Goal: Use online tool/utility: Use online tool/utility

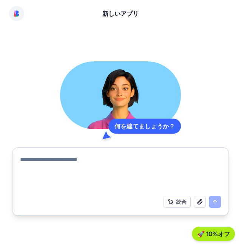
click at [45, 89] on div "何を建てましょうか？ 統合" at bounding box center [120, 138] width 216 height 155
click at [105, 176] on textarea at bounding box center [120, 173] width 201 height 36
click at [84, 170] on textarea at bounding box center [120, 173] width 201 height 36
click at [14, 14] on img at bounding box center [16, 14] width 5 height 6
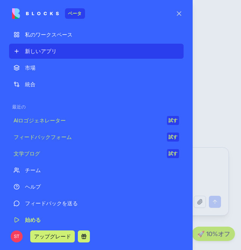
scroll to position [5, 0]
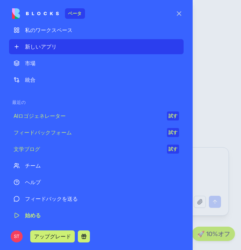
click at [48, 238] on font "アップグレード" at bounding box center [52, 236] width 37 height 6
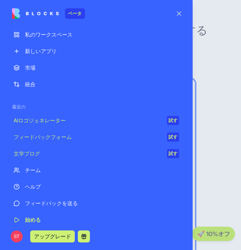
click at [51, 38] on div "私のワークスペース" at bounding box center [102, 35] width 154 height 8
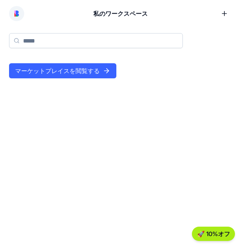
click at [58, 73] on font "マーケットプレイスを閲覧する" at bounding box center [57, 71] width 84 height 8
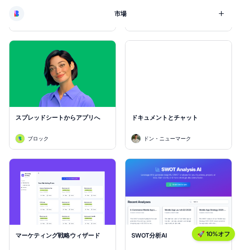
scroll to position [2004, 0]
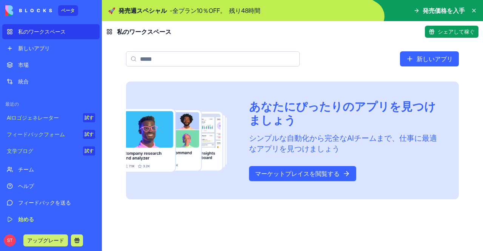
click at [48, 31] on font "私のワークスペース" at bounding box center [42, 31] width 48 height 6
click at [41, 30] on font "私のワークスペース" at bounding box center [42, 31] width 48 height 6
click at [420, 61] on font "新しいアプリ" at bounding box center [434, 59] width 36 height 8
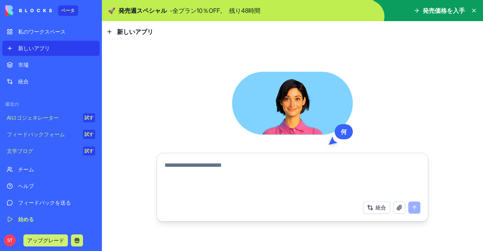
click at [365, 172] on textarea at bounding box center [292, 179] width 256 height 36
click at [326, 184] on textarea at bounding box center [292, 179] width 256 height 36
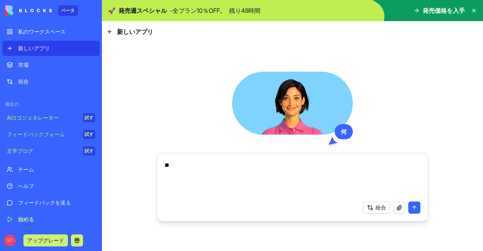
type textarea "*"
click at [201, 167] on textarea "**********" at bounding box center [292, 179] width 256 height 36
type textarea "**********"
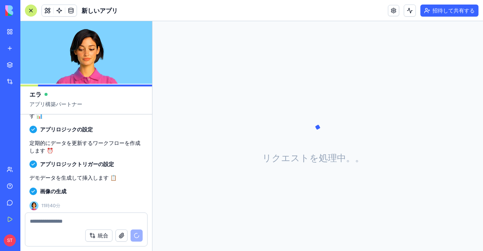
scroll to position [177, 0]
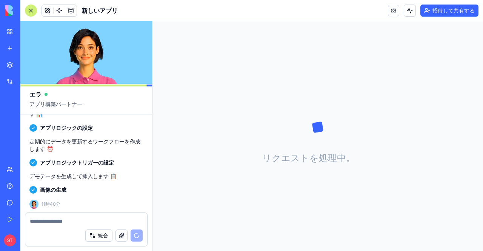
click at [219, 147] on div "リクエストを処理中 。 。 。" at bounding box center [317, 136] width 330 height 230
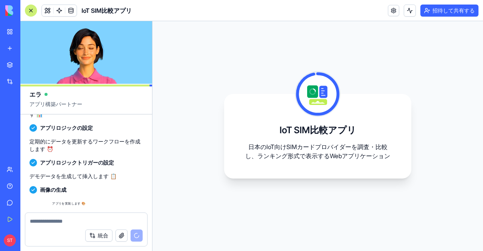
scroll to position [272, 0]
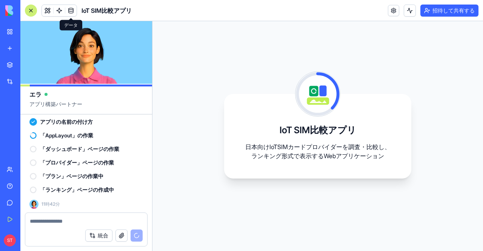
click at [72, 13] on span at bounding box center [70, 10] width 21 height 21
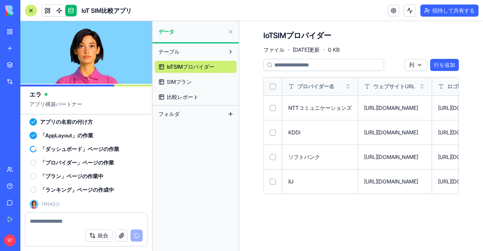
click at [191, 82] on font "SIMプラン" at bounding box center [179, 81] width 25 height 6
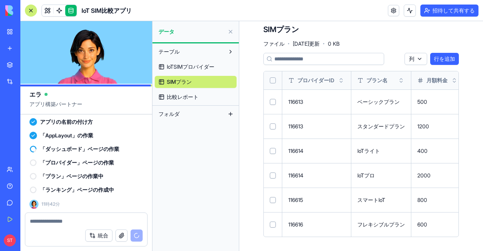
click at [210, 100] on link "比較レポート" at bounding box center [196, 97] width 82 height 12
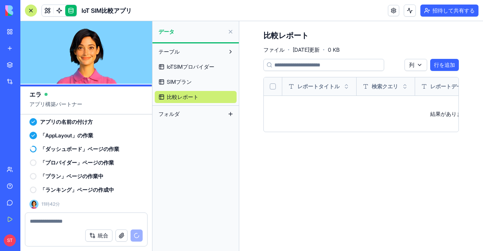
click at [184, 64] on font "IoTSIMプロバイダー" at bounding box center [191, 66] width 48 height 6
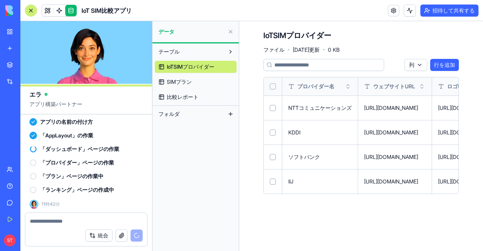
click at [181, 86] on link "SIMプラン" at bounding box center [196, 82] width 82 height 12
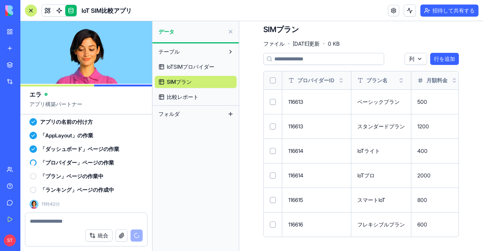
click at [183, 99] on font "比較レポート" at bounding box center [183, 97] width 32 height 6
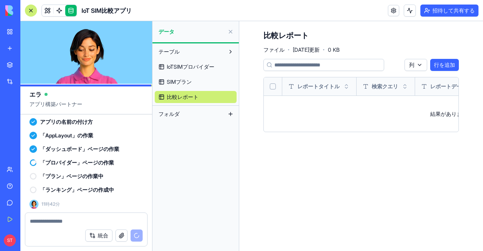
click at [200, 67] on font "IoTSIMプロバイダー" at bounding box center [191, 66] width 48 height 6
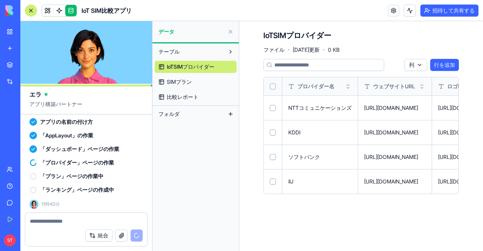
click at [178, 54] on font "テーブル" at bounding box center [168, 51] width 21 height 6
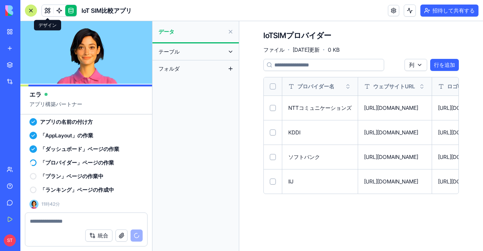
click at [48, 9] on link at bounding box center [47, 10] width 11 height 11
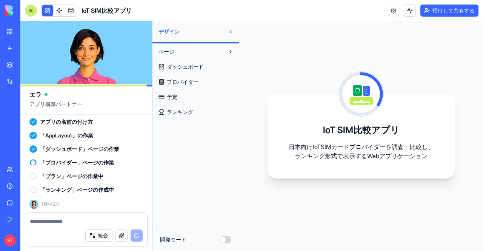
click at [173, 64] on font "ダッシュボード" at bounding box center [185, 66] width 37 height 6
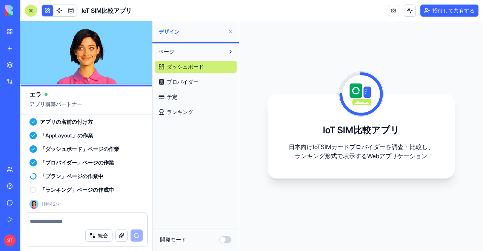
click at [184, 115] on span "ランキング" at bounding box center [180, 112] width 26 height 8
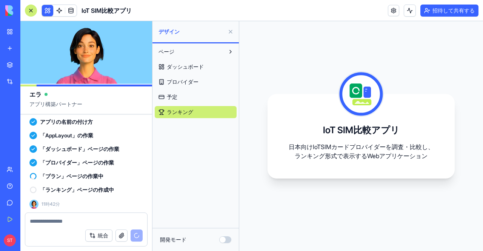
click at [197, 67] on font "ダッシュボード" at bounding box center [185, 66] width 37 height 6
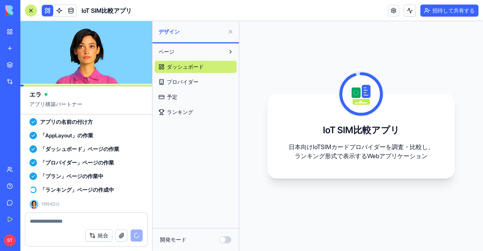
click at [192, 109] on font "ランキング" at bounding box center [180, 112] width 26 height 6
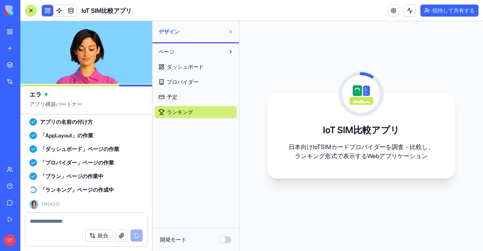
click at [189, 71] on link "ダッシュボード" at bounding box center [196, 67] width 82 height 12
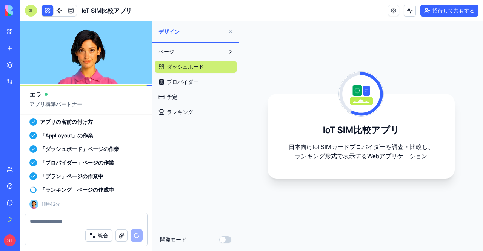
click at [233, 29] on button at bounding box center [230, 32] width 12 height 12
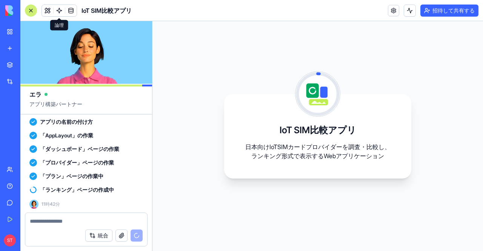
click at [60, 7] on span at bounding box center [59, 10] width 21 height 21
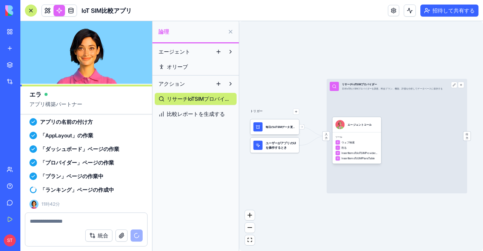
click at [183, 111] on font "比較レポートを生成する" at bounding box center [196, 113] width 58 height 6
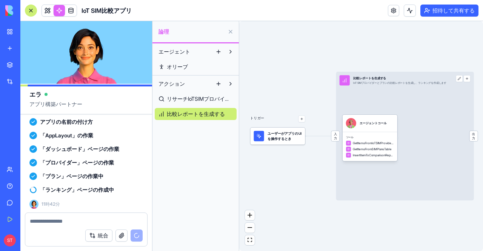
click at [190, 98] on font "リサーチIoTSIMプロバイダー" at bounding box center [201, 98] width 69 height 6
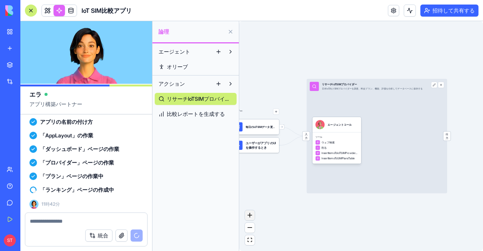
click at [253, 218] on button "ズームイン" at bounding box center [250, 215] width 10 height 10
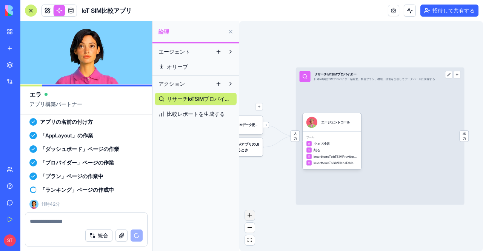
click at [253, 218] on button "ズームイン" at bounding box center [250, 215] width 10 height 10
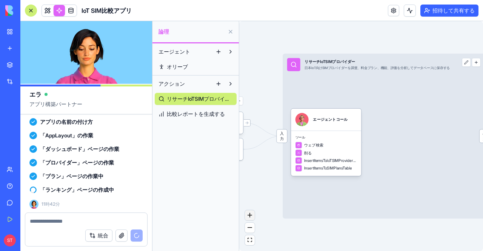
click at [253, 218] on button "ズームイン" at bounding box center [250, 215] width 10 height 10
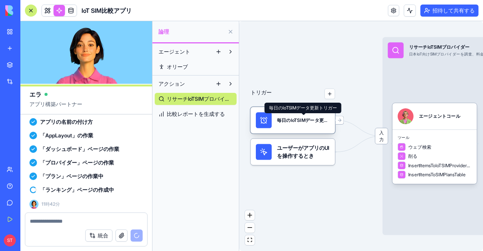
click at [298, 125] on div "毎日のIoTSIMデータ更新トリガー" at bounding box center [303, 120] width 53 height 16
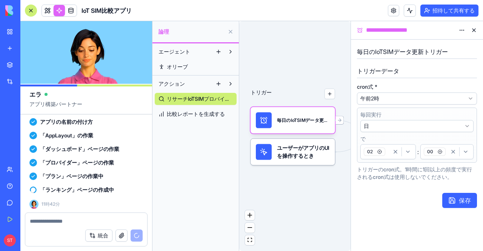
click at [302, 159] on font "ユーザーがアプリのUIを操作するとき" at bounding box center [303, 151] width 52 height 14
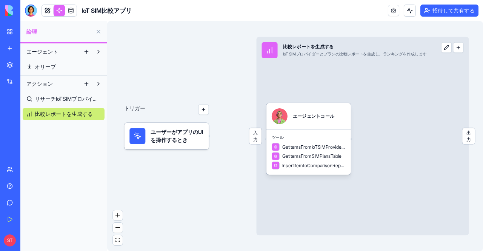
click at [169, 135] on font "ユーザーがアプリのUIを操作するとき" at bounding box center [176, 136] width 52 height 15
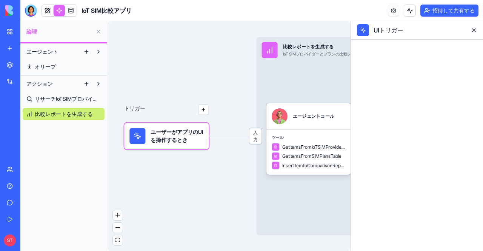
click at [169, 135] on font "ユーザーがアプリのUIを操作するとき" at bounding box center [176, 136] width 52 height 15
click at [73, 95] on span "リサーチIoTSIMプロバイダー" at bounding box center [68, 99] width 66 height 8
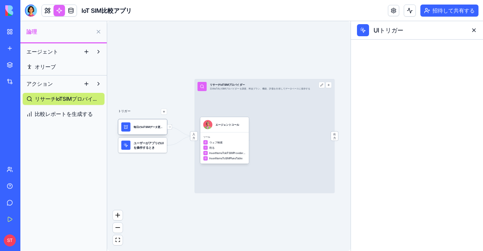
click at [143, 130] on div "毎日のIoTSIMデータ更新トリガー" at bounding box center [148, 126] width 31 height 9
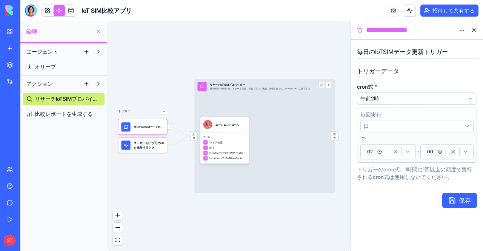
click at [149, 145] on span "ユーザーがアプリのUIを操作するとき" at bounding box center [148, 145] width 31 height 9
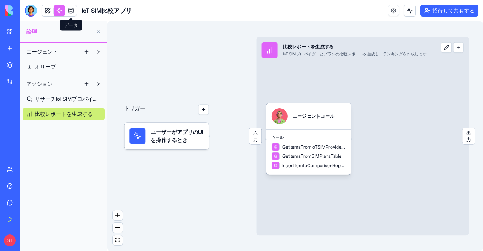
click at [73, 9] on link at bounding box center [70, 10] width 11 height 11
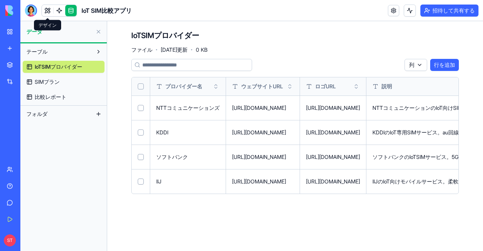
click at [43, 10] on link at bounding box center [47, 10] width 11 height 11
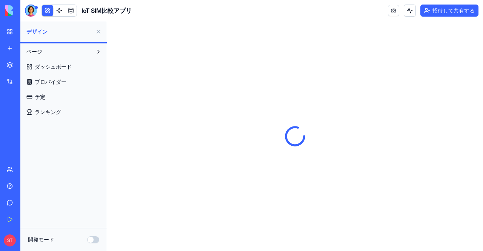
click at [103, 32] on button at bounding box center [98, 32] width 12 height 12
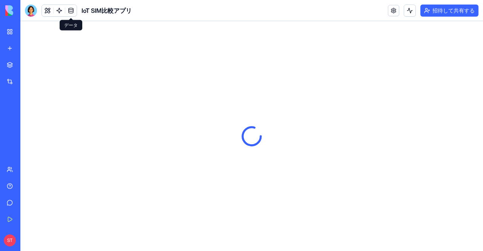
click at [70, 15] on link at bounding box center [70, 10] width 11 height 11
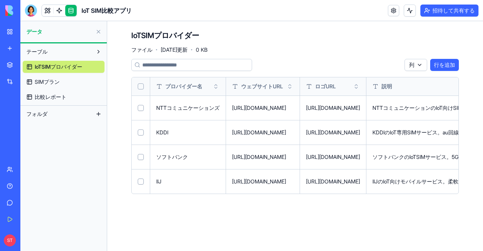
click at [54, 80] on font "SIMプラン" at bounding box center [47, 81] width 25 height 6
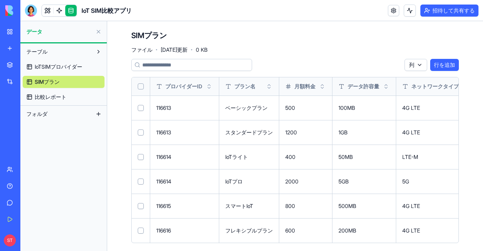
click at [54, 95] on font "比較レポート" at bounding box center [51, 97] width 32 height 6
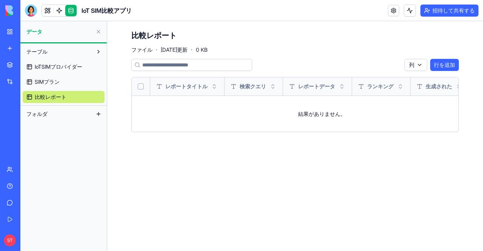
click at [95, 31] on button at bounding box center [98, 32] width 12 height 12
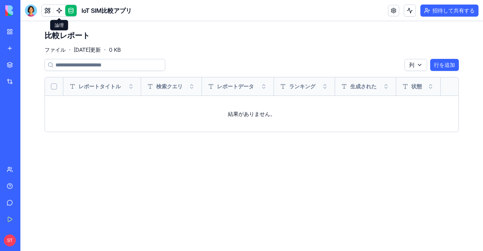
click at [61, 12] on span at bounding box center [59, 10] width 21 height 21
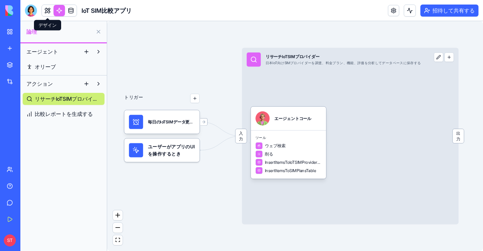
click at [49, 12] on link at bounding box center [47, 10] width 11 height 11
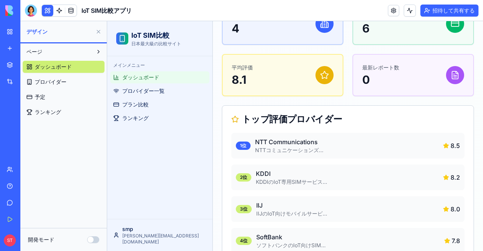
scroll to position [85, 0]
click at [100, 35] on button at bounding box center [98, 32] width 12 height 12
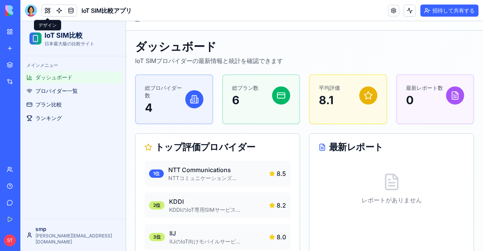
scroll to position [0, 0]
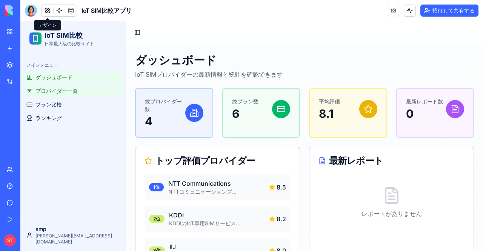
click at [71, 87] on span "プロバイダー一覧" at bounding box center [56, 91] width 42 height 8
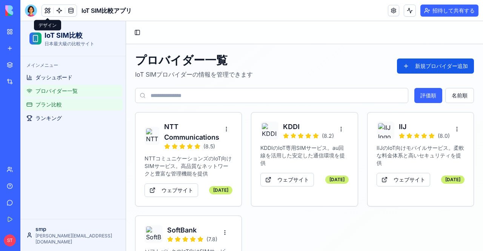
click at [56, 107] on span "プラン比較" at bounding box center [48, 105] width 26 height 8
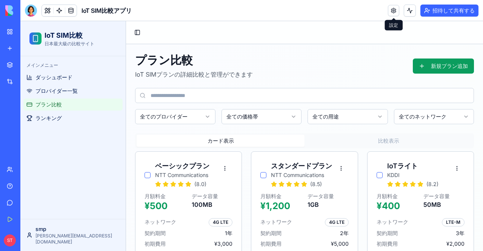
click at [391, 13] on link at bounding box center [393, 10] width 11 height 11
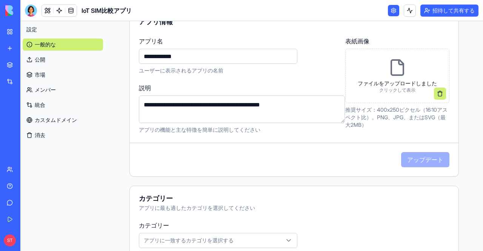
scroll to position [81, 0]
click at [402, 156] on div "アップデート" at bounding box center [294, 159] width 328 height 15
click at [210, 54] on input "**********" at bounding box center [218, 55] width 158 height 15
click at [52, 76] on link "市場" at bounding box center [63, 75] width 80 height 12
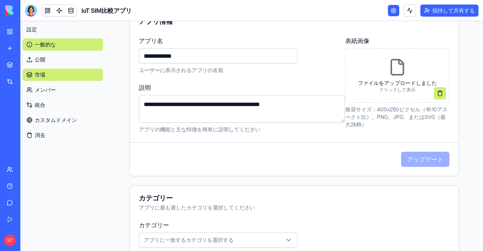
scroll to position [25, 0]
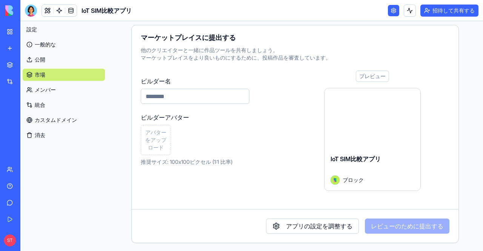
click at [32, 24] on link "私のワークスペース" at bounding box center [17, 31] width 30 height 15
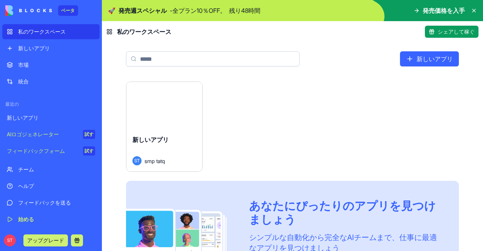
click at [153, 116] on div "打ち上げ" at bounding box center [164, 105] width 76 height 47
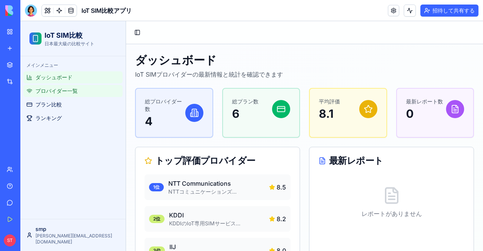
click at [69, 89] on span "プロバイダー一覧" at bounding box center [56, 91] width 42 height 8
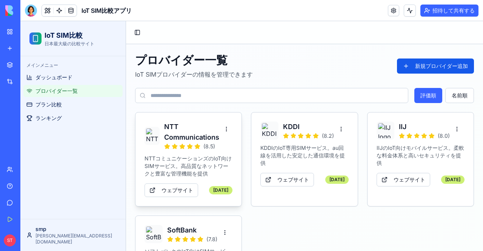
scroll to position [57, 0]
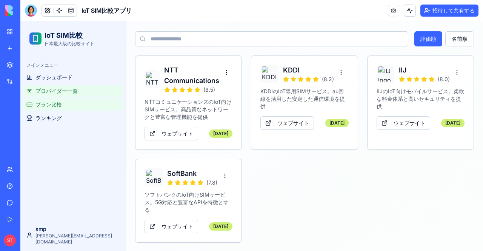
click at [72, 108] on link "プラン比較" at bounding box center [72, 104] width 99 height 12
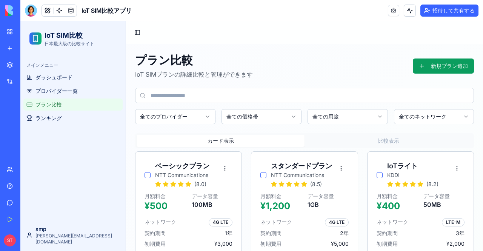
click at [197, 95] on input at bounding box center [304, 95] width 339 height 15
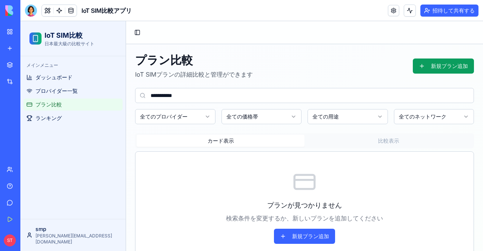
type input "**********"
drag, startPoint x: 214, startPoint y: 98, endPoint x: 35, endPoint y: 81, distance: 179.6
click at [35, 81] on div "**********" at bounding box center [251, 146] width 462 height 250
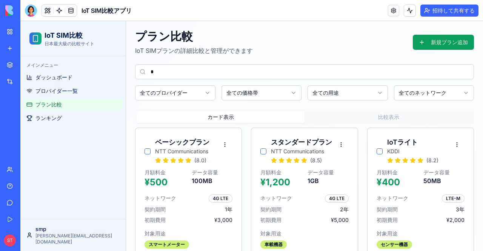
scroll to position [20, 0]
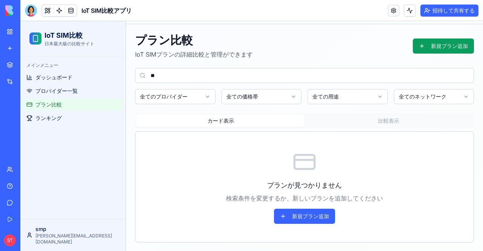
type input "*"
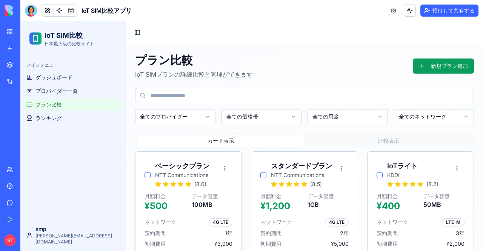
scroll to position [0, 0]
click at [53, 83] on ul "ダッシュボード プロバイダー一覧 プラン比較 ランキング" at bounding box center [72, 97] width 99 height 53
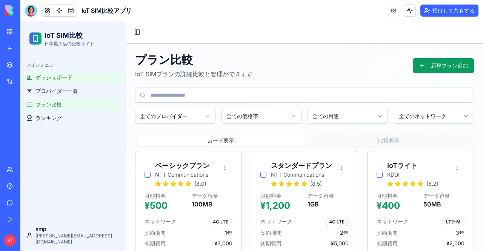
click at [48, 75] on span "ダッシュボード" at bounding box center [53, 78] width 37 height 8
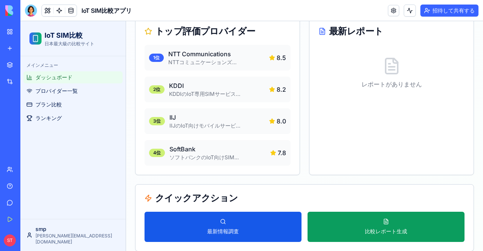
scroll to position [138, 0]
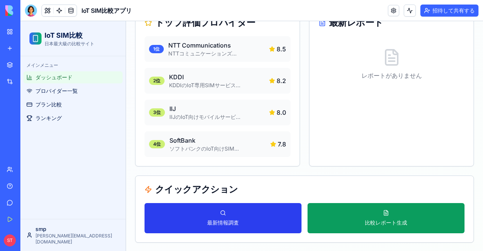
click at [271, 220] on button "最新情報調査" at bounding box center [222, 218] width 157 height 30
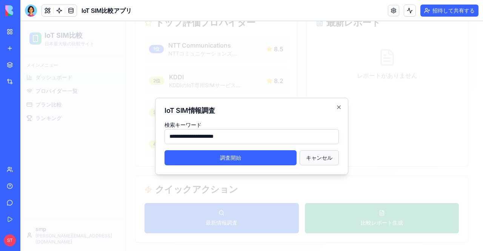
click at [315, 162] on button "キャンセル" at bounding box center [318, 157] width 39 height 15
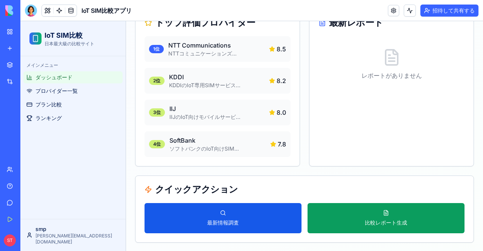
scroll to position [0, 0]
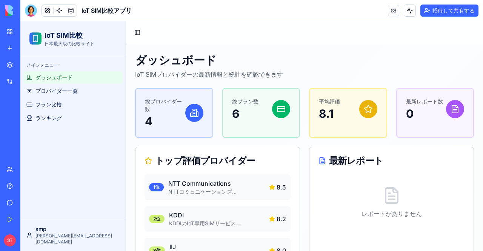
click at [22, 67] on font "市場" at bounding box center [23, 64] width 11 height 6
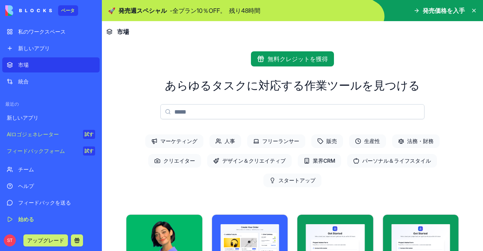
click at [178, 109] on input at bounding box center [292, 111] width 264 height 15
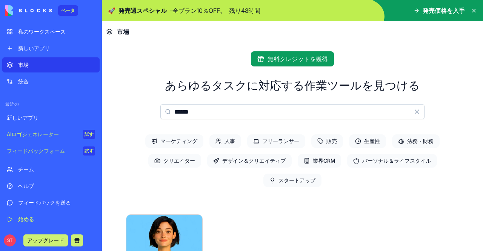
type input "******"
click at [238, 118] on input "******" at bounding box center [292, 111] width 264 height 15
drag, startPoint x: 210, startPoint y: 117, endPoint x: 129, endPoint y: 102, distance: 82.1
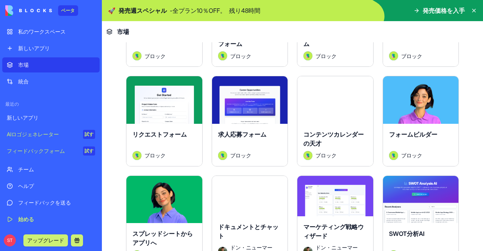
scroll to position [835, 0]
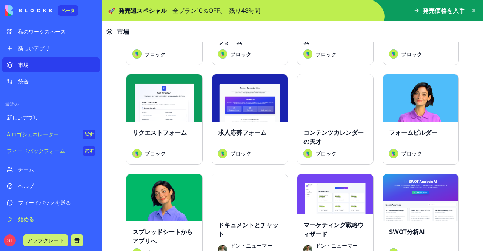
click at [331, 129] on font "コンテンツカレンダーの天才" at bounding box center [333, 137] width 60 height 17
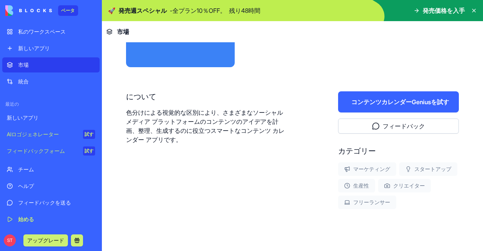
scroll to position [105, 0]
click at [388, 102] on font "コンテンツカレンダーGenius" at bounding box center [391, 102] width 80 height 8
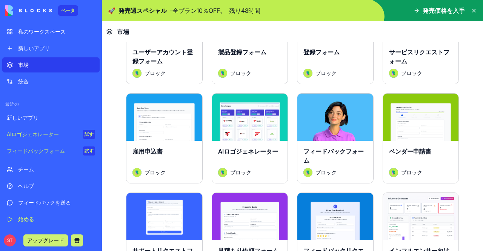
scroll to position [319, 0]
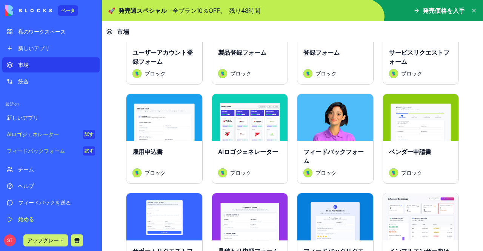
click at [232, 127] on div "探検する" at bounding box center [250, 117] width 76 height 47
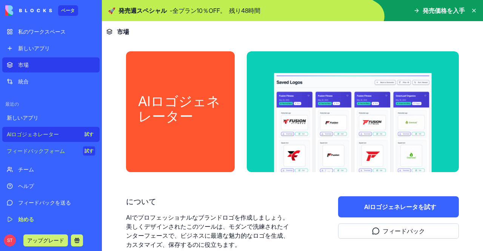
scroll to position [46, 0]
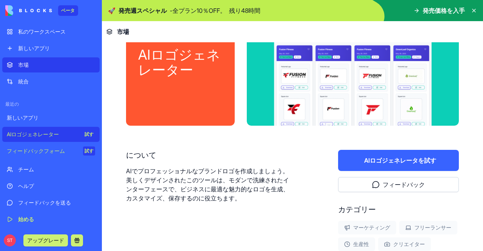
click at [354, 153] on button "AIロゴジェネレータ を試す" at bounding box center [398, 160] width 121 height 21
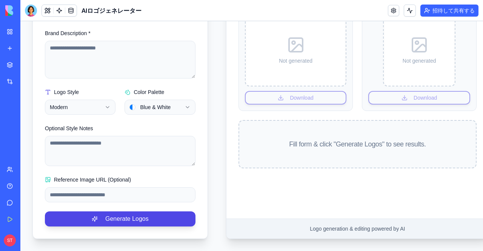
scroll to position [135, 0]
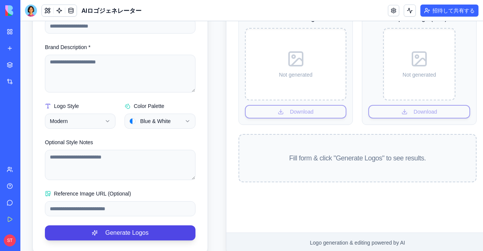
click at [94, 126] on body "**********" at bounding box center [251, 75] width 462 height 378
click at [94, 126] on html "**********" at bounding box center [251, 75] width 462 height 378
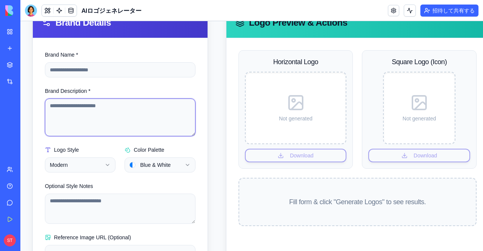
click at [113, 109] on textarea "Brand Description *" at bounding box center [120, 117] width 150 height 38
type textarea "*"
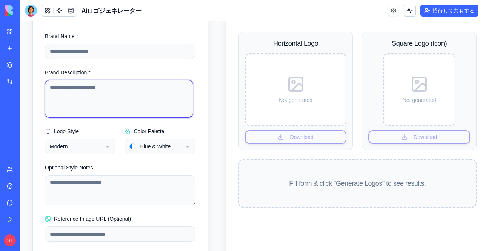
scroll to position [154, 0]
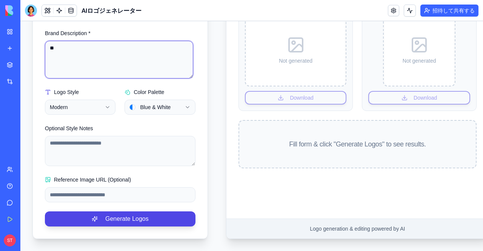
type textarea "*"
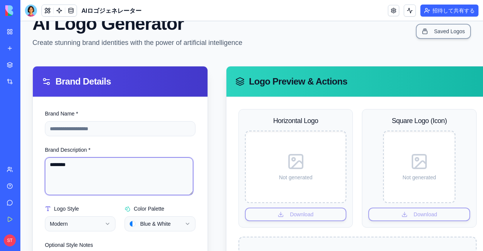
scroll to position [31, 0]
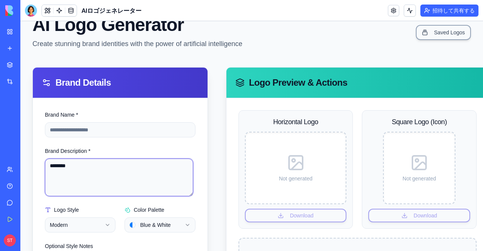
type textarea "********"
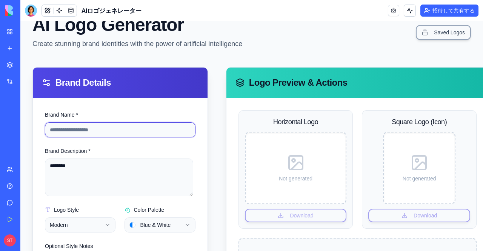
click at [91, 130] on input "Brand Name *" at bounding box center [120, 129] width 150 height 15
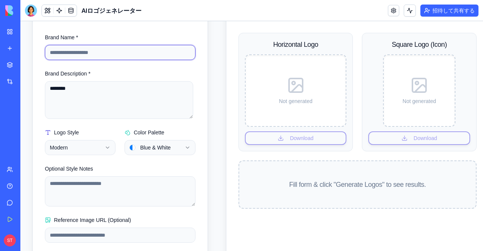
scroll to position [114, 0]
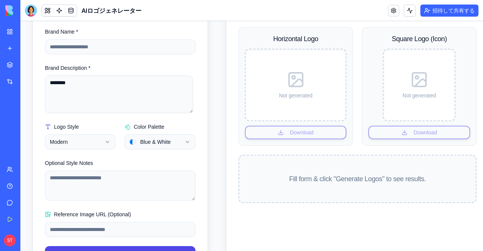
click at [142, 140] on html "**********" at bounding box center [251, 96] width 462 height 378
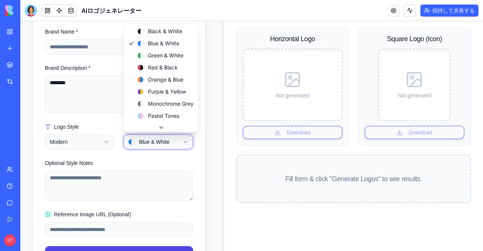
click at [142, 140] on html "**********" at bounding box center [251, 96] width 462 height 378
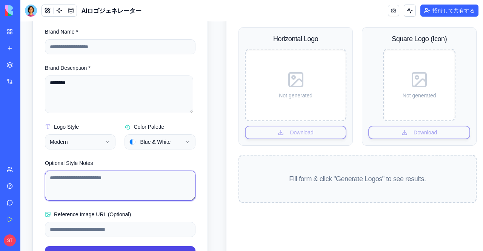
click at [115, 184] on textarea "Optional Style Notes" at bounding box center [120, 185] width 150 height 30
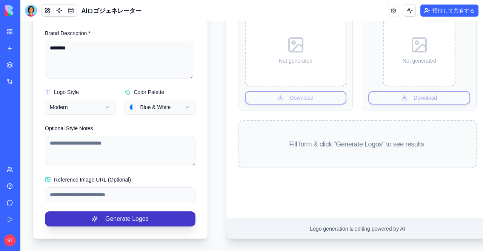
click at [118, 212] on button "Generate Logos" at bounding box center [120, 218] width 150 height 15
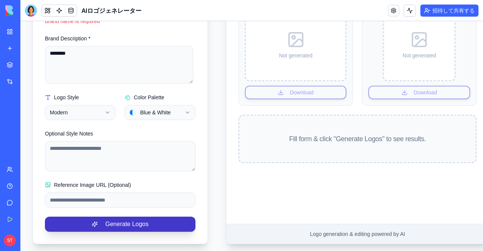
scroll to position [27, 0]
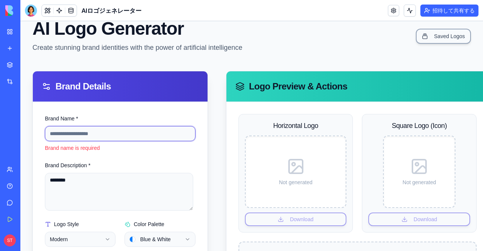
click at [93, 135] on input "Brand Name *" at bounding box center [120, 133] width 150 height 15
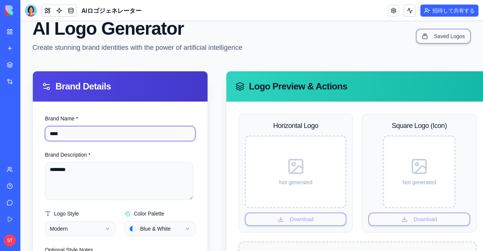
type input "****"
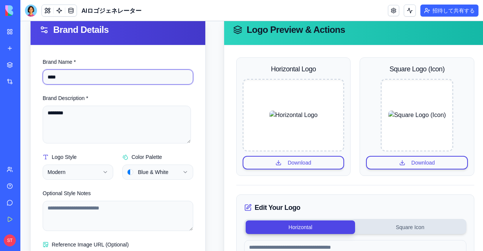
scroll to position [0, 2]
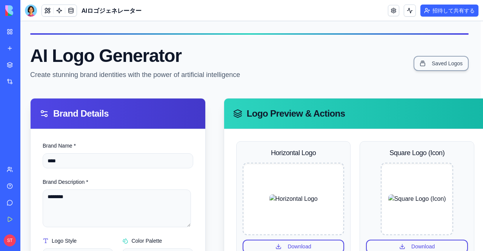
click at [14, 35] on link "私のワークスペース" at bounding box center [17, 31] width 30 height 15
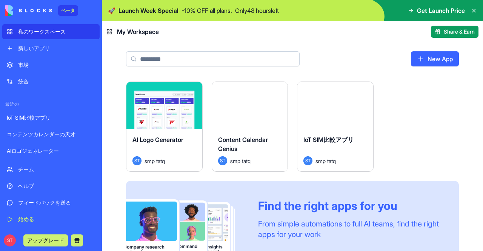
click at [41, 33] on font "私のワークスペース" at bounding box center [42, 31] width 48 height 6
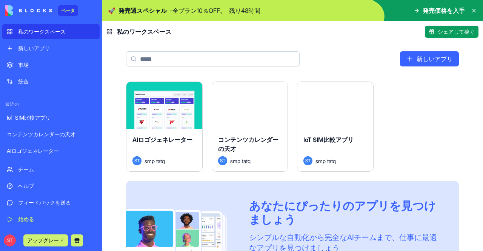
click at [358, 102] on button "打ち上げ" at bounding box center [335, 105] width 60 height 15
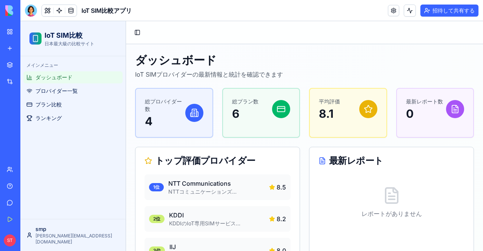
click at [30, 30] on font "私のワークスペース" at bounding box center [42, 31] width 48 height 6
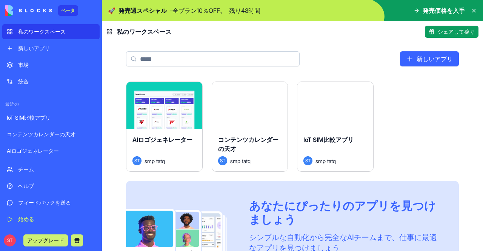
click at [30, 80] on div "統合" at bounding box center [56, 82] width 77 height 8
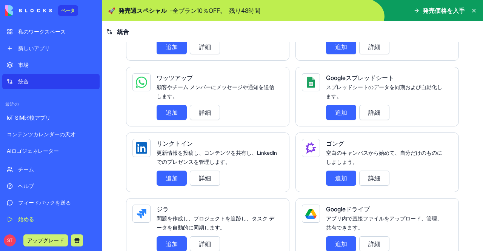
scroll to position [367, 0]
click at [41, 61] on div "市場" at bounding box center [56, 65] width 77 height 8
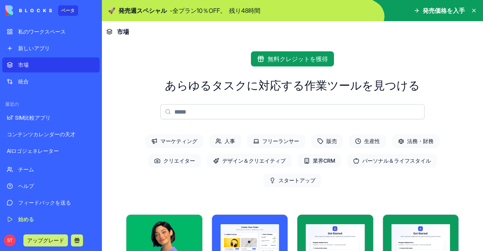
scroll to position [89, 0]
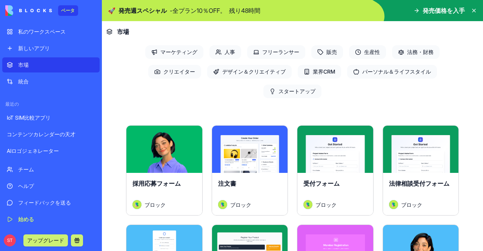
click at [371, 58] on span "生産性" at bounding box center [367, 52] width 37 height 14
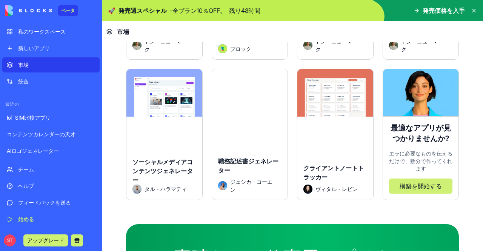
scroll to position [544, 0]
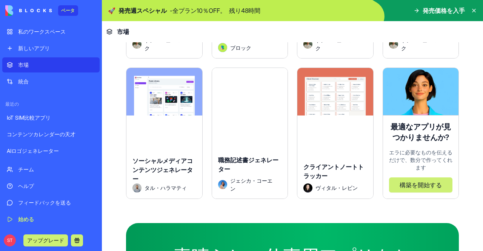
click at [333, 106] on div "探検する" at bounding box center [335, 91] width 76 height 47
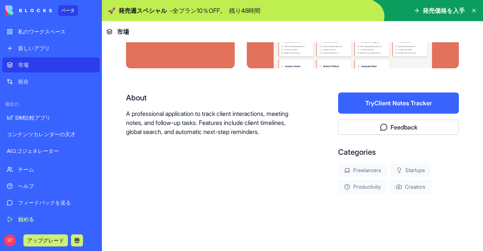
scroll to position [103, 0]
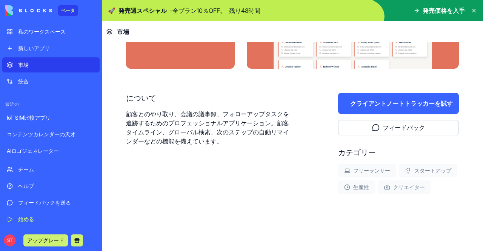
click at [374, 106] on font "クライアントノートトラッカー" at bounding box center [392, 104] width 84 height 8
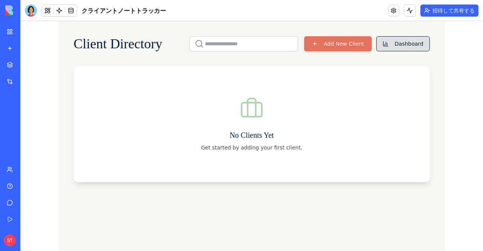
click at [391, 48] on button "Dashboard" at bounding box center [403, 43] width 54 height 15
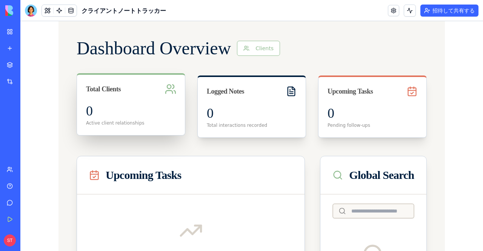
scroll to position [0, 0]
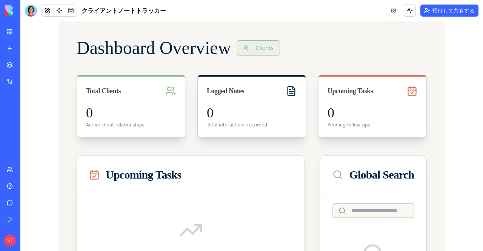
click at [262, 46] on button "Clients" at bounding box center [258, 47] width 43 height 15
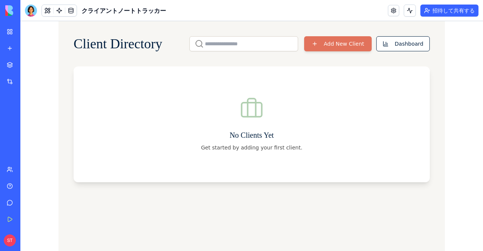
scroll to position [0, 0]
click at [330, 43] on button "Add New Client" at bounding box center [338, 43] width 68 height 15
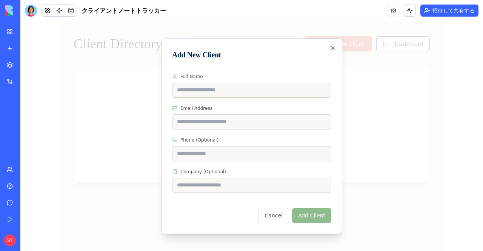
click at [276, 214] on button "Cancel" at bounding box center [273, 215] width 31 height 15
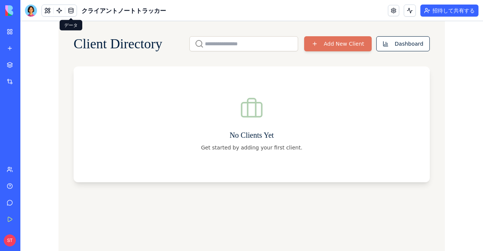
click at [72, 12] on link at bounding box center [70, 10] width 11 height 11
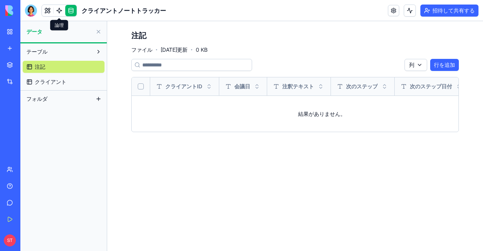
click at [58, 12] on link at bounding box center [59, 10] width 11 height 11
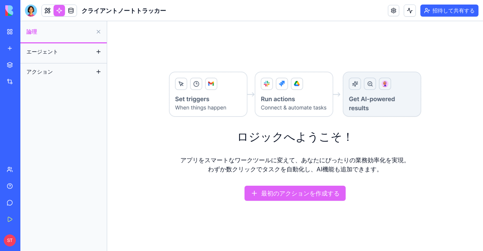
click at [46, 10] on link at bounding box center [47, 10] width 11 height 11
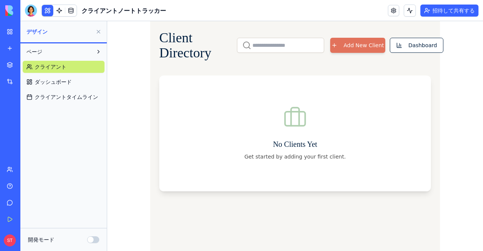
click at [74, 84] on link "ダッシュボード" at bounding box center [64, 82] width 82 height 12
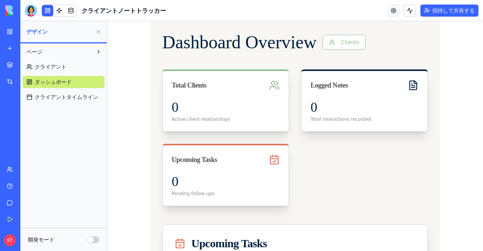
click at [78, 99] on font "クライアントタイムライン" at bounding box center [66, 97] width 63 height 6
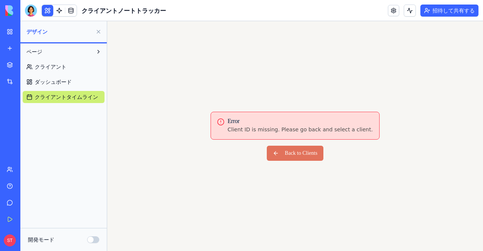
click at [78, 99] on font "クライアントタイムライン" at bounding box center [66, 97] width 63 height 6
click at [65, 80] on font "ダッシュボード" at bounding box center [53, 81] width 37 height 6
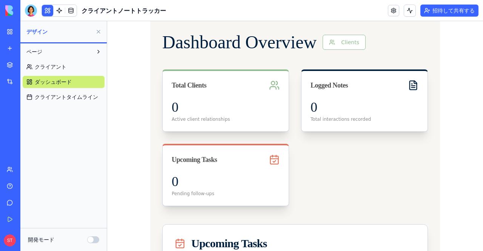
click at [55, 68] on font "クライアント" at bounding box center [51, 66] width 32 height 6
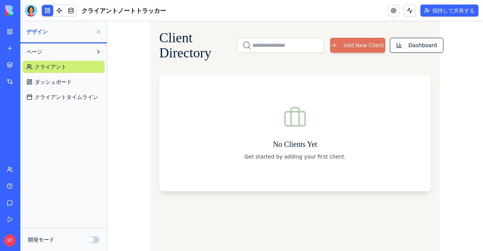
click at [95, 32] on button at bounding box center [98, 32] width 12 height 12
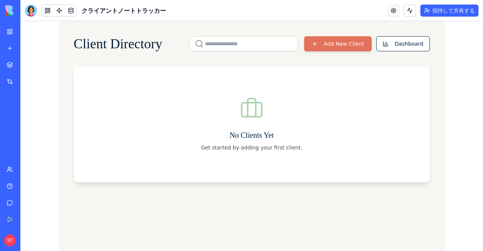
click at [60, 14] on link at bounding box center [59, 10] width 11 height 11
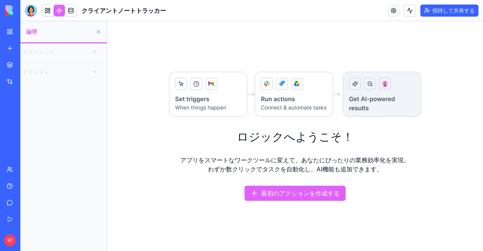
click at [57, 55] on button "エージェント" at bounding box center [58, 52] width 70 height 12
click at [53, 70] on button "アクション" at bounding box center [58, 72] width 70 height 12
click at [70, 9] on link at bounding box center [70, 10] width 11 height 11
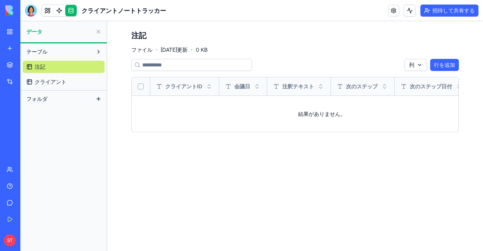
click at [433, 64] on button "行を追加" at bounding box center [444, 65] width 29 height 12
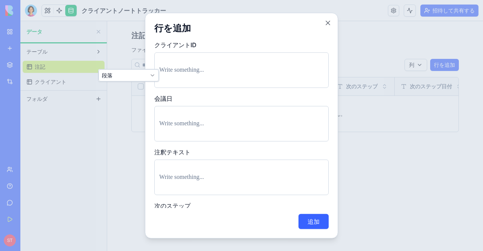
click at [232, 69] on p at bounding box center [241, 69] width 164 height 11
click at [230, 117] on div at bounding box center [241, 123] width 174 height 35
click at [226, 127] on p at bounding box center [241, 123] width 164 height 11
click at [304, 223] on button "追加" at bounding box center [313, 221] width 30 height 15
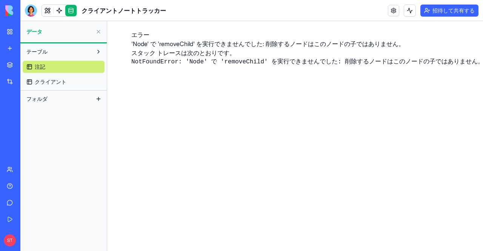
click at [64, 79] on font "クライアント" at bounding box center [51, 81] width 32 height 6
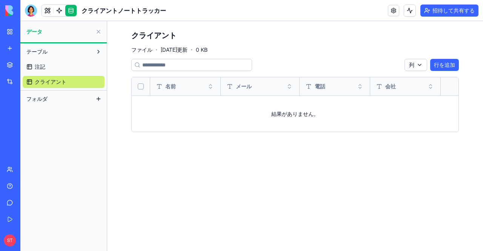
click at [97, 36] on button at bounding box center [98, 32] width 12 height 12
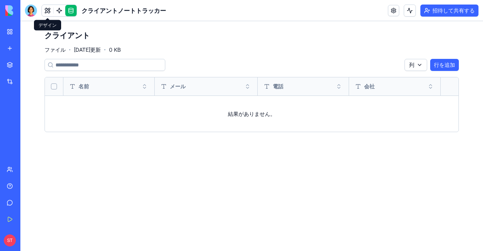
click at [43, 12] on link at bounding box center [47, 10] width 11 height 11
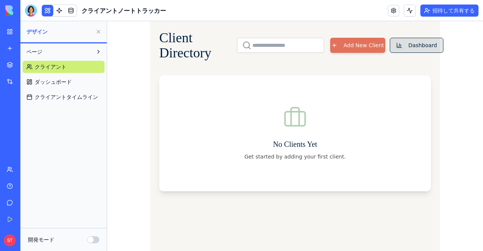
click at [411, 52] on button "Dashboard" at bounding box center [417, 45] width 54 height 15
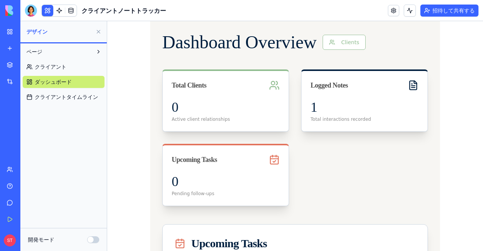
click at [69, 16] on div at bounding box center [58, 11] width 35 height 12
click at [74, 10] on link at bounding box center [70, 10] width 11 height 11
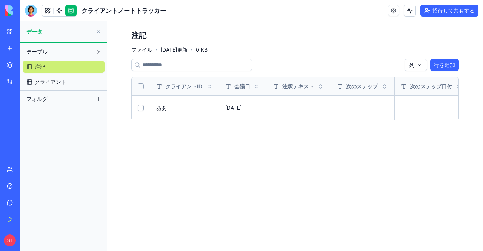
click at [56, 83] on font "クライアント" at bounding box center [51, 81] width 32 height 6
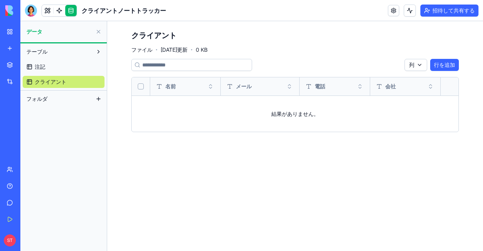
click at [97, 34] on button at bounding box center [98, 32] width 12 height 12
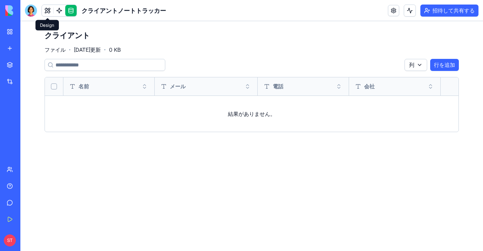
click at [44, 12] on link at bounding box center [47, 10] width 11 height 11
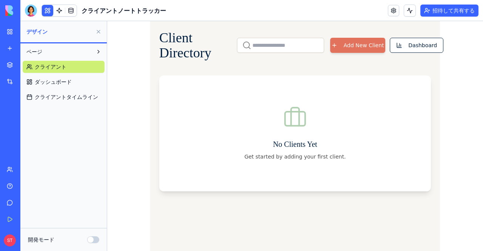
click at [66, 64] on font "クライアント" at bounding box center [51, 66] width 32 height 6
click at [71, 81] on font "ダッシュボード" at bounding box center [53, 81] width 37 height 6
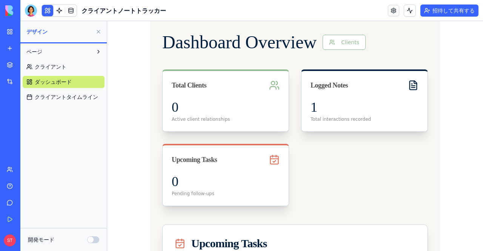
click at [81, 101] on link "クライアントタイムライン" at bounding box center [64, 97] width 82 height 12
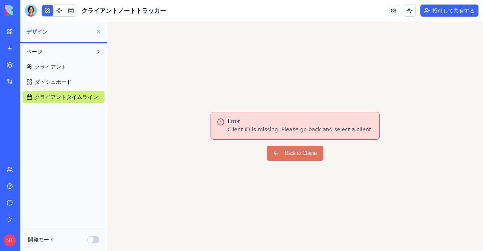
click at [60, 84] on font "ダッシュボード" at bounding box center [53, 81] width 37 height 6
